Goal: Information Seeking & Learning: Check status

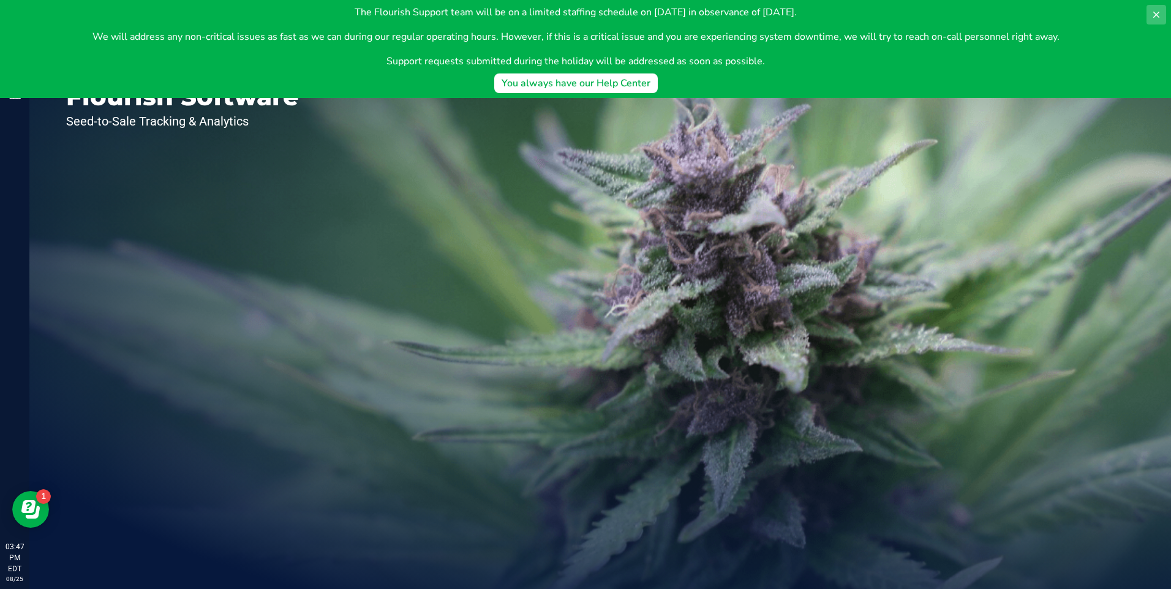
click at [1150, 13] on button at bounding box center [1156, 15] width 20 height 20
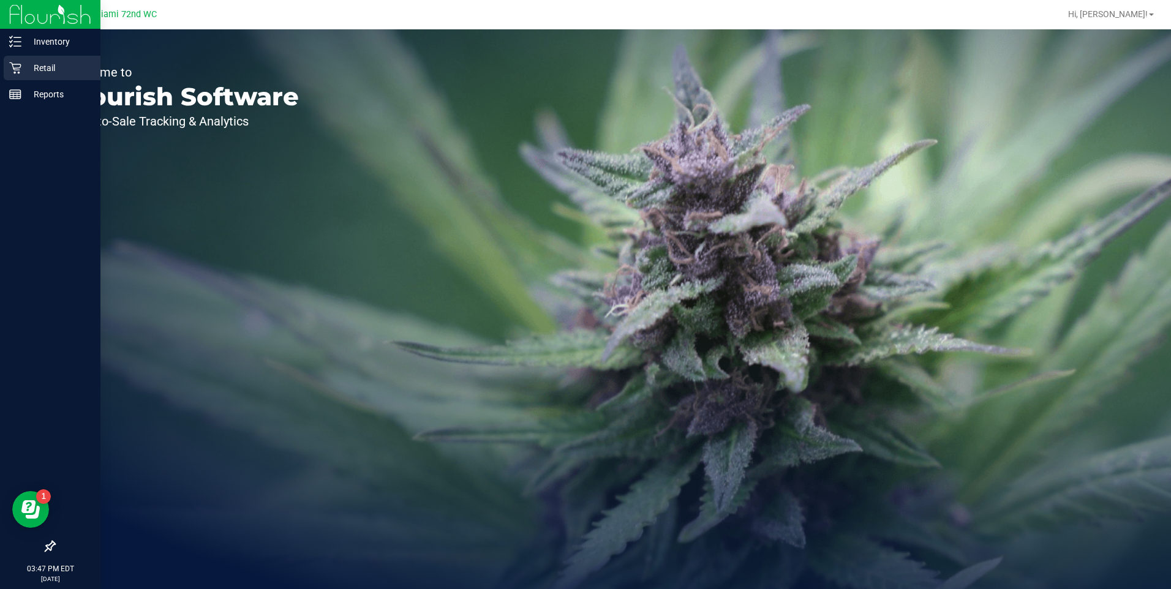
click at [15, 66] on icon at bounding box center [15, 68] width 12 height 12
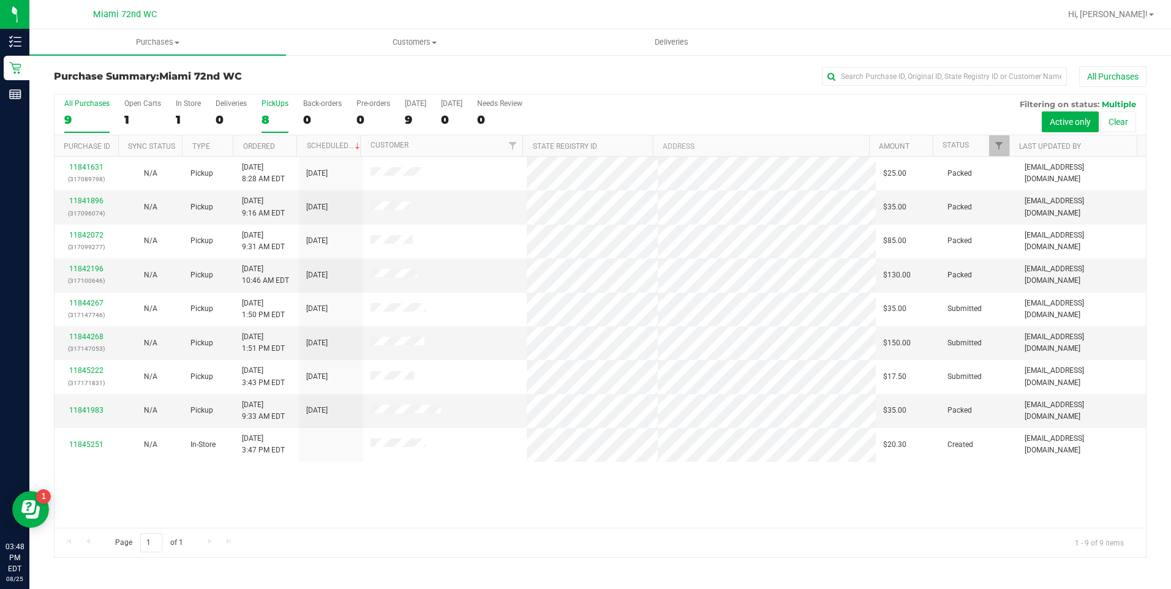
click at [275, 116] on div "8" at bounding box center [274, 120] width 27 height 14
click at [0, 0] on input "PickUps 8" at bounding box center [0, 0] width 0 height 0
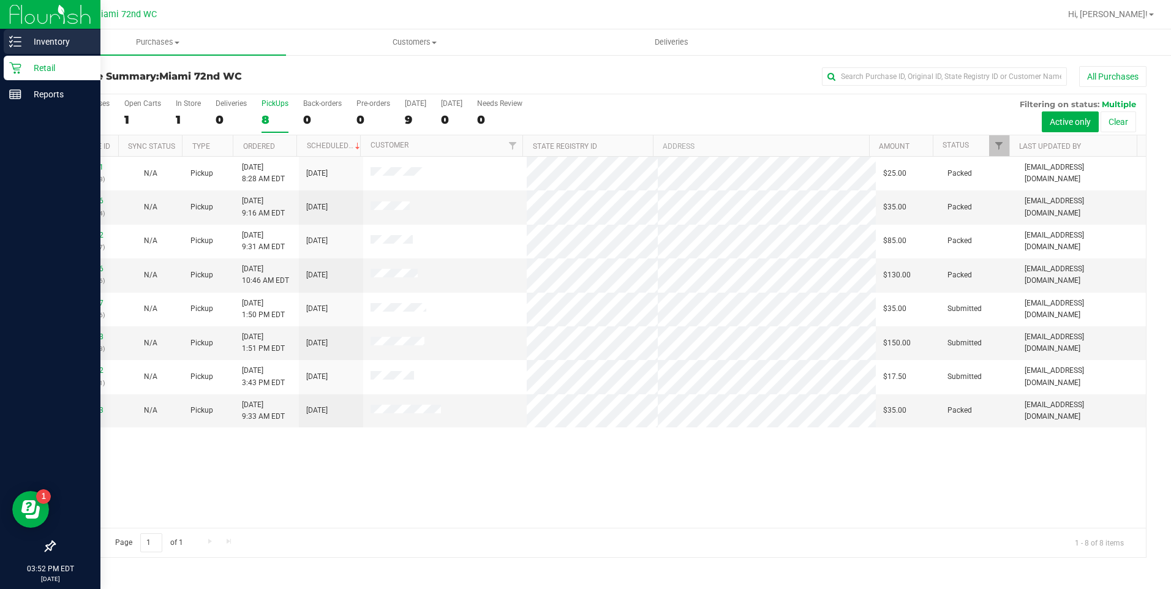
click at [4, 36] on div "Inventory" at bounding box center [52, 41] width 97 height 24
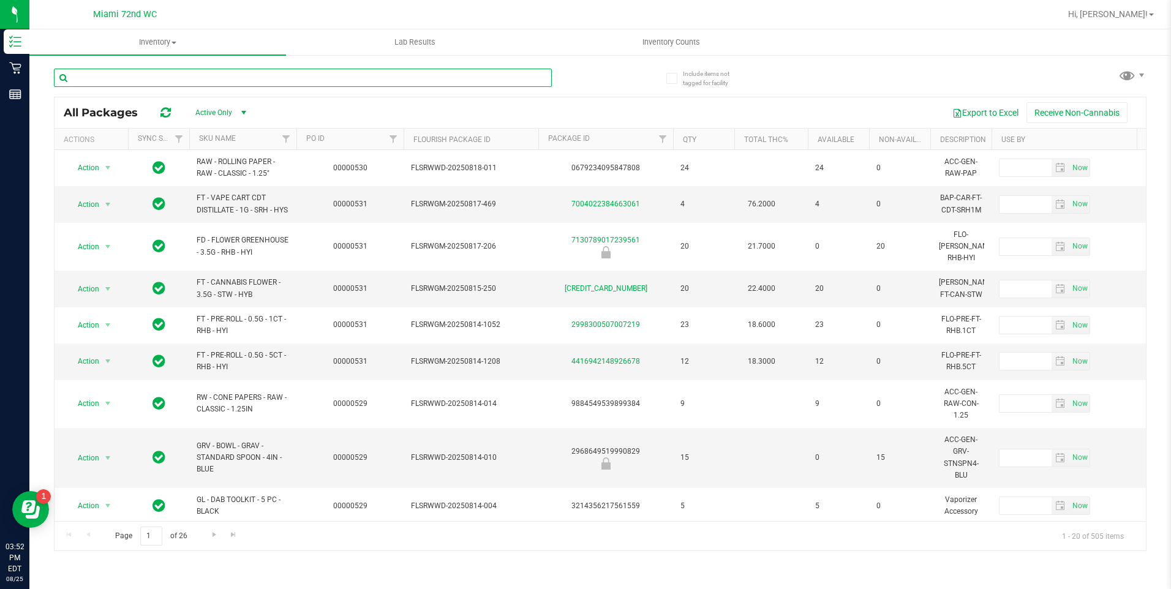
click at [376, 78] on input "text" at bounding box center [303, 78] width 498 height 18
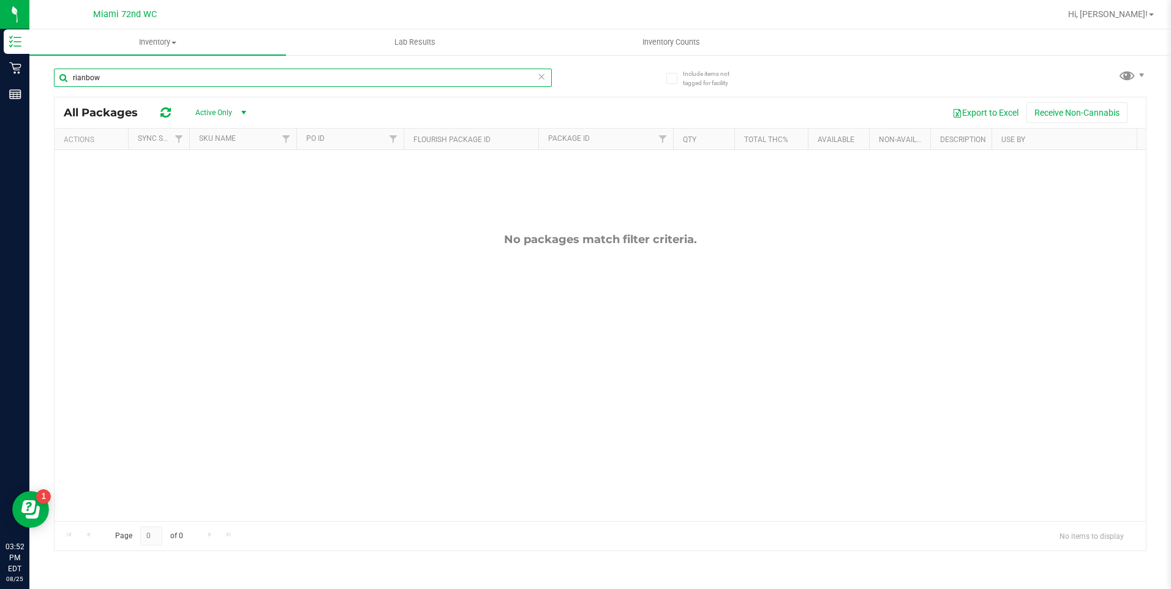
click at [192, 81] on input "rianbow" at bounding box center [303, 78] width 498 height 18
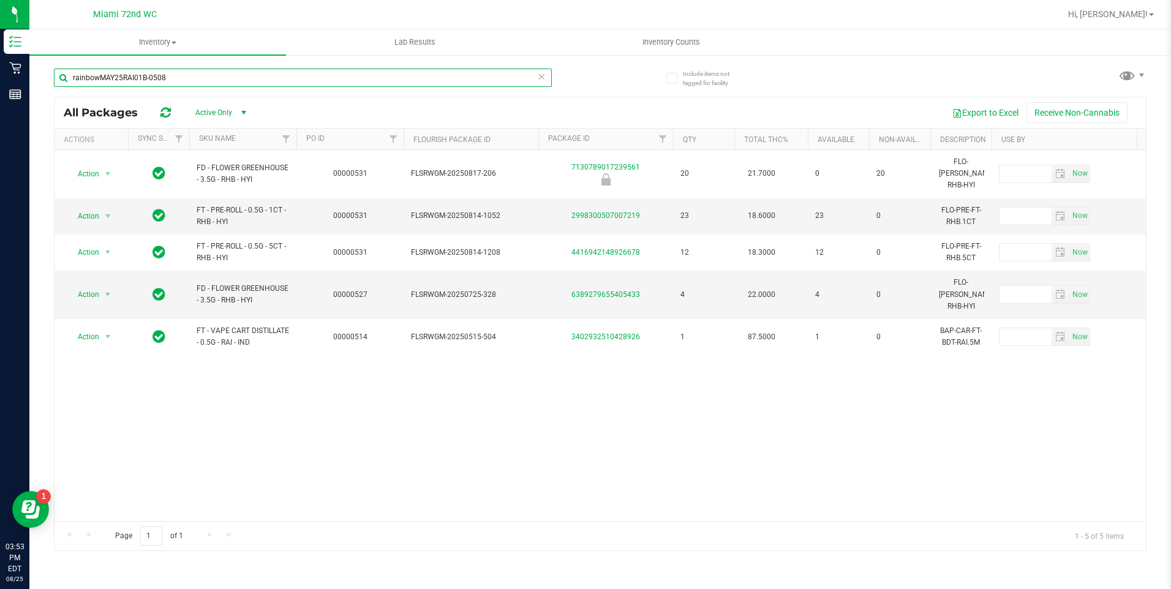
type input "rainbowMAY25RAI01B-0508"
